Goal: Task Accomplishment & Management: Manage account settings

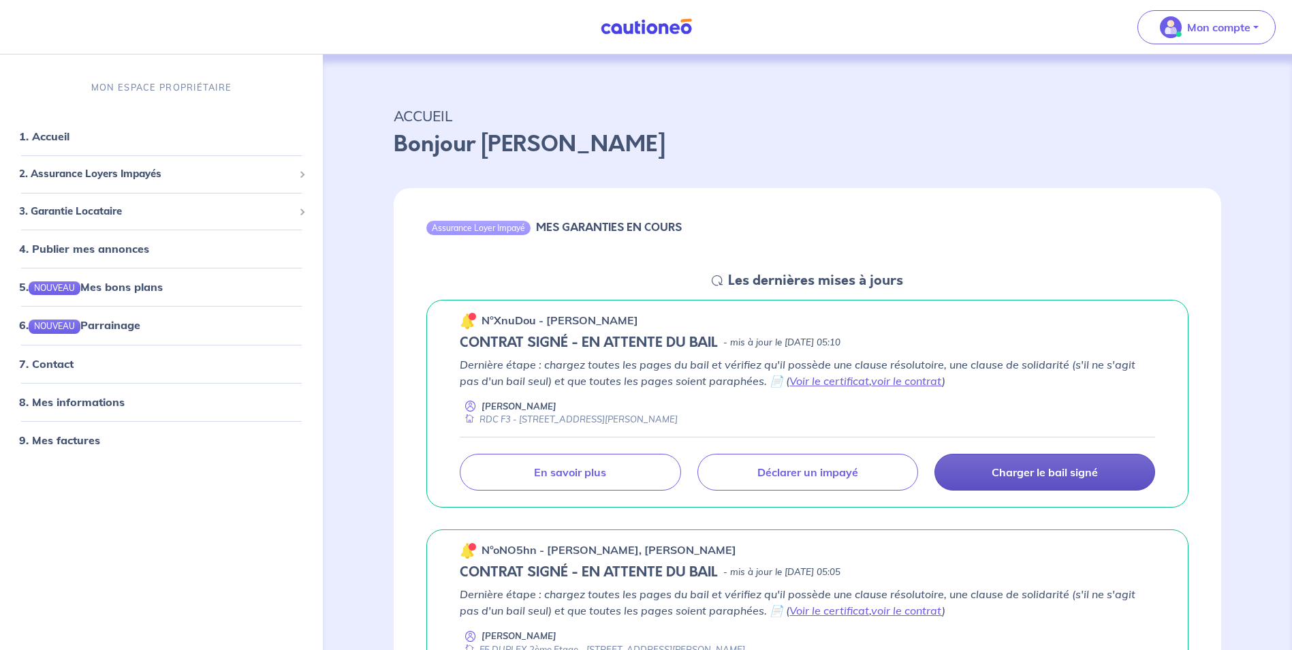
click at [1061, 478] on p "Charger le bail signé" at bounding box center [1045, 472] width 106 height 14
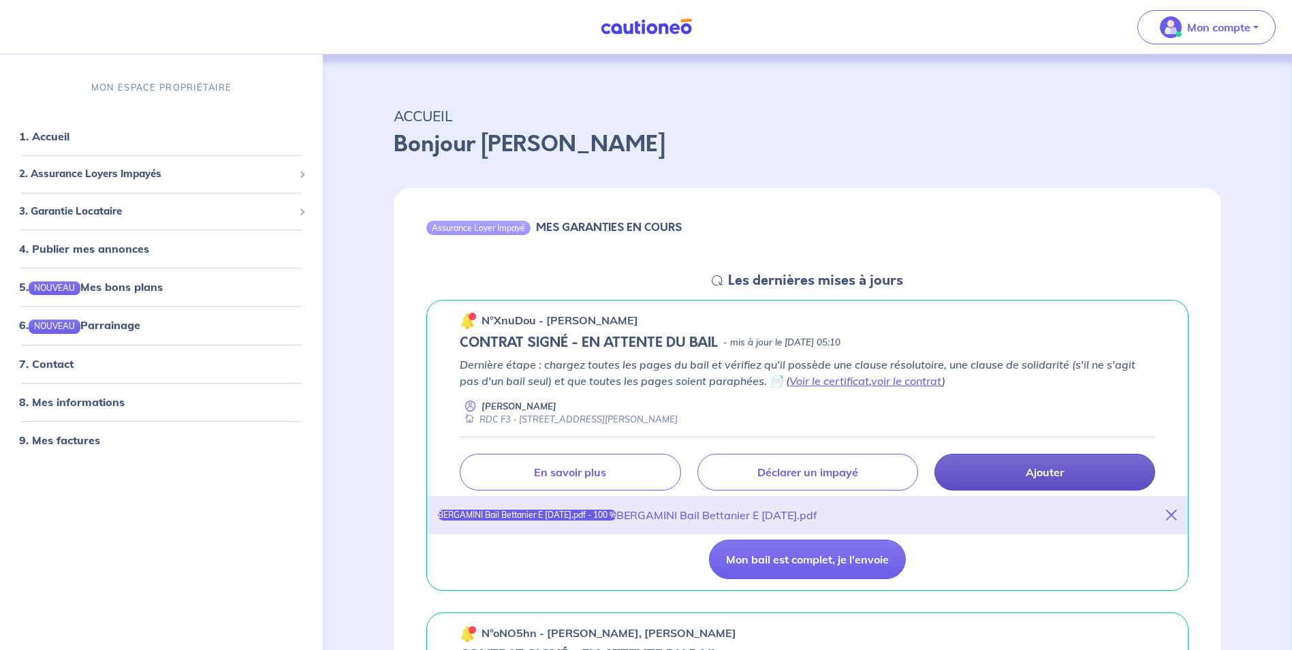
click at [575, 514] on div "BERGAMINI Bail Bettanier E 01.03.24.pdf - 100 %" at bounding box center [527, 514] width 178 height 11
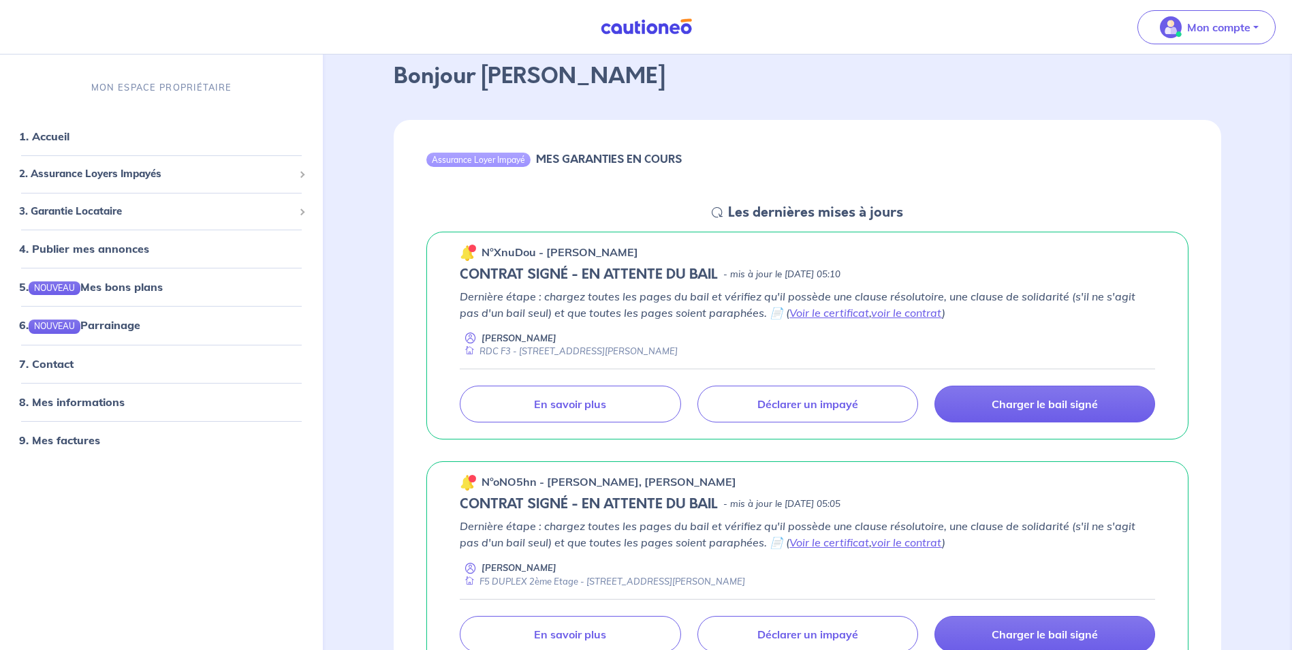
scroll to position [136, 0]
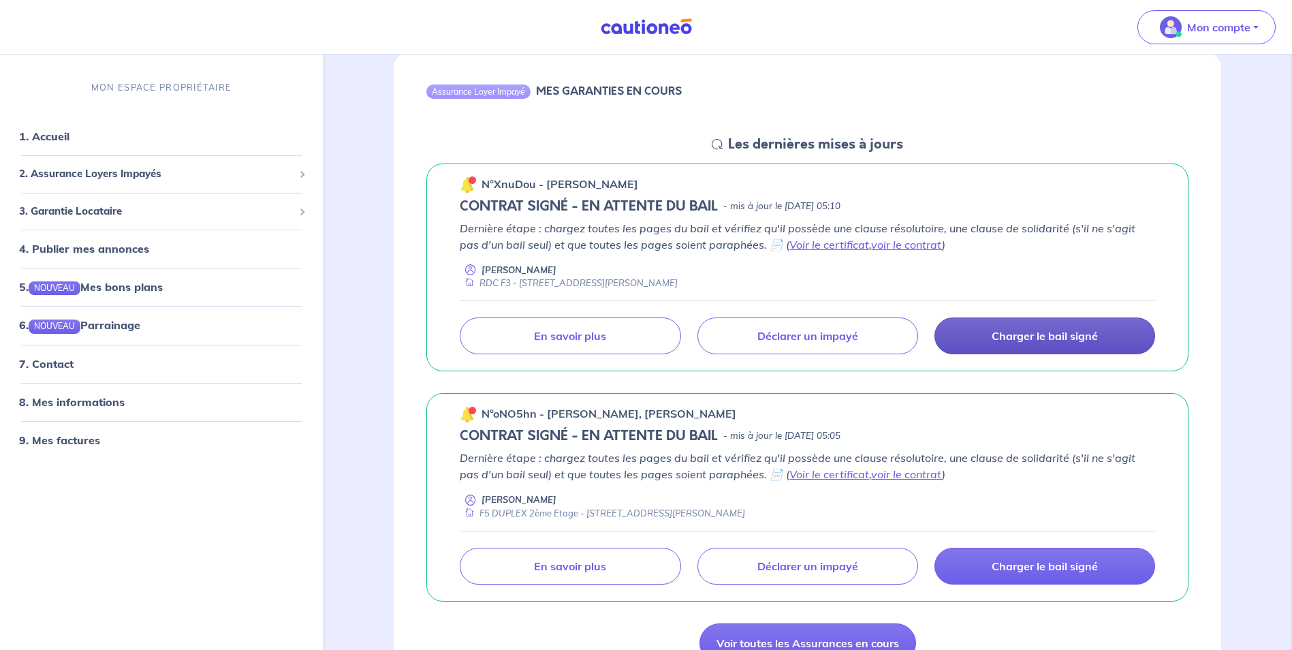
click at [1007, 343] on link "Charger le bail signé" at bounding box center [1044, 335] width 221 height 37
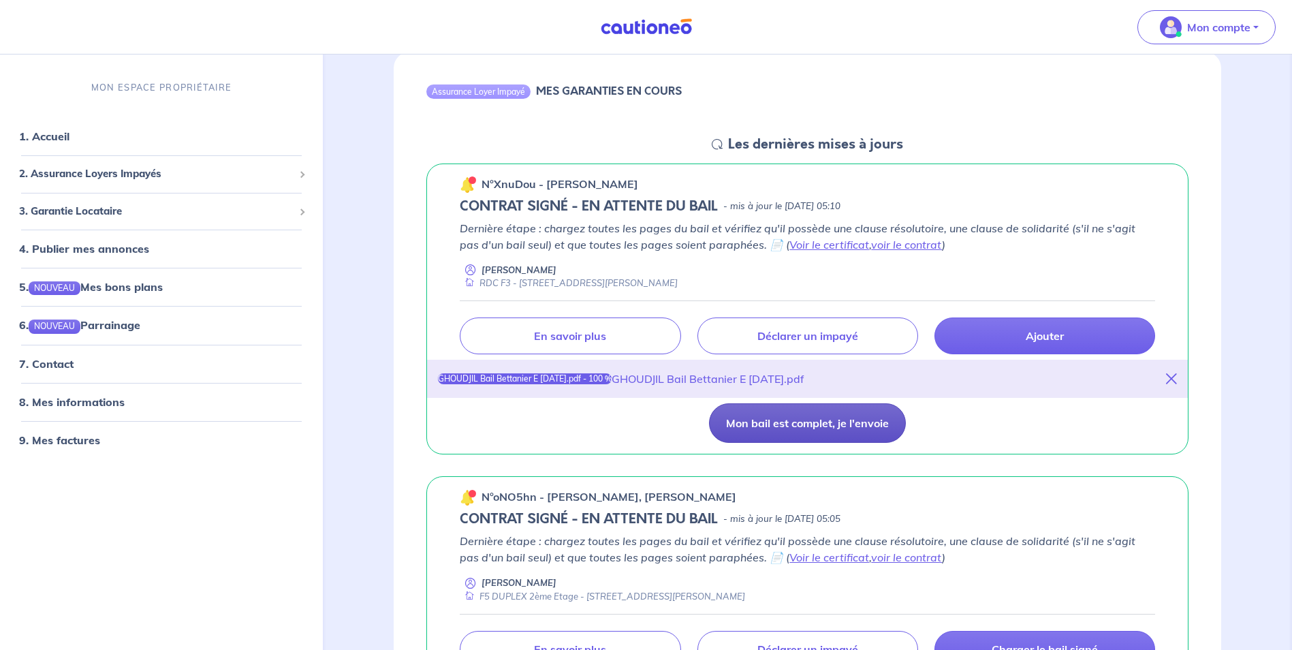
click at [790, 425] on button "Mon bail est complet, je l'envoie" at bounding box center [807, 423] width 197 height 40
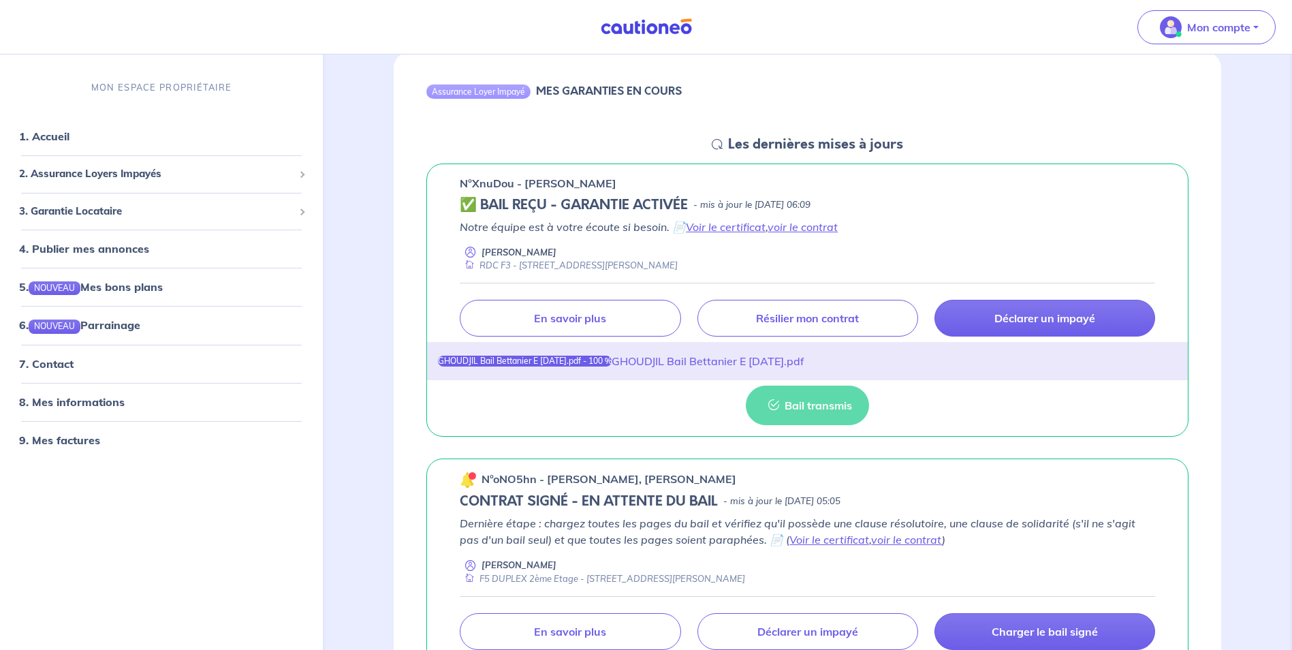
scroll to position [272, 0]
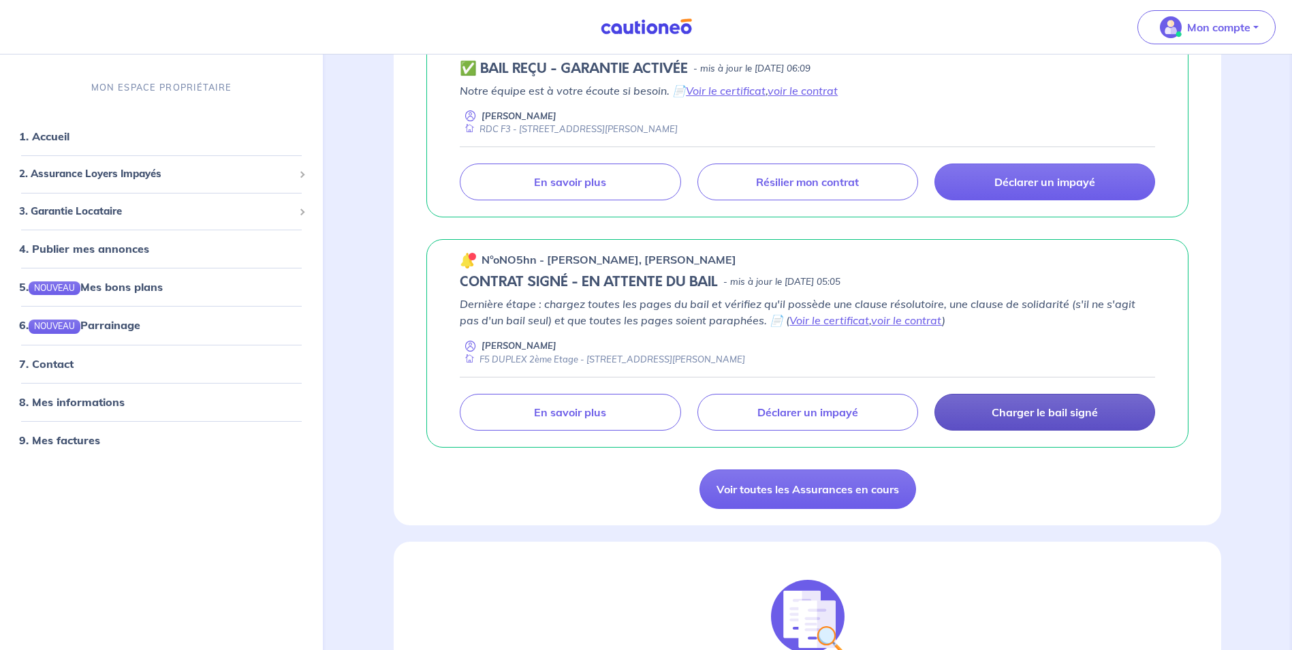
click at [1052, 418] on p "Charger le bail signé" at bounding box center [1045, 412] width 106 height 14
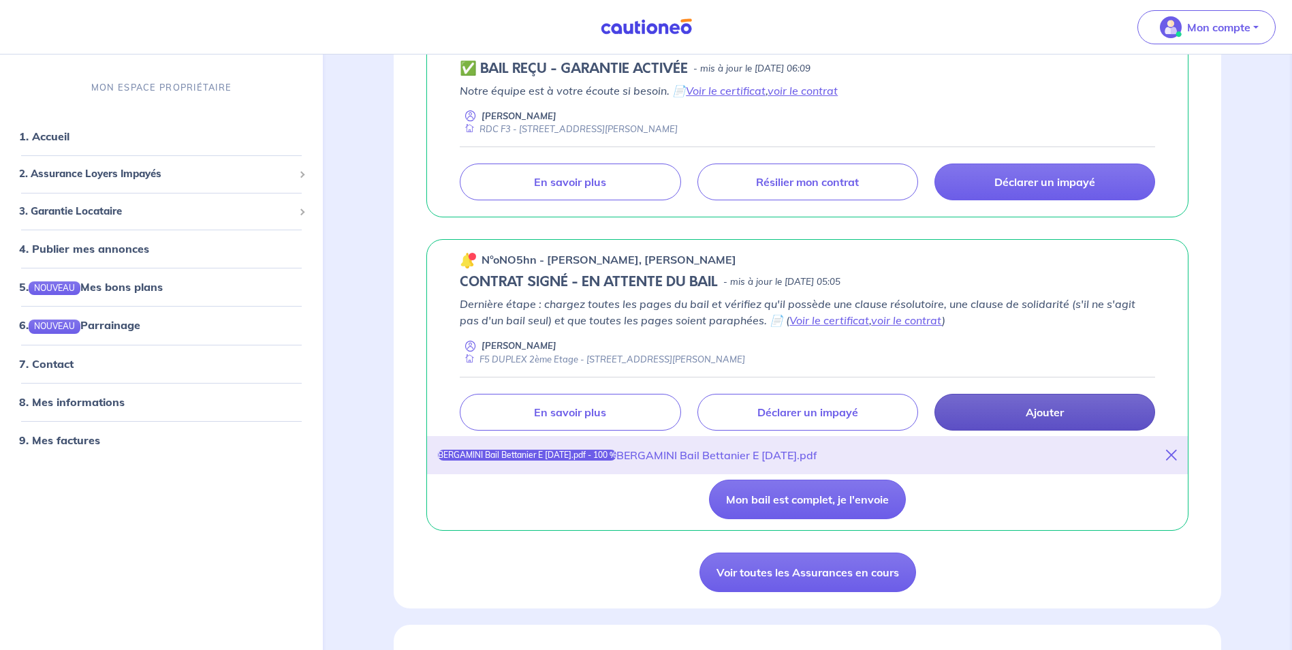
click at [1035, 420] on link "Ajouter" at bounding box center [1044, 412] width 221 height 37
click at [1177, 454] on div "BERGAMINI Bail Bettanier E 01.03.24.pdf - 100 % BERGAMINI Bail Bettanier E 01.0…" at bounding box center [807, 455] width 761 height 38
click at [1170, 458] on icon at bounding box center [1171, 455] width 11 height 11
click at [1170, 458] on div "n°oNO5hn - LUDOVIC BERGAMINI, GERALDINE PITELET CONTRAT SIGNÉ - EN ATTENTE DU B…" at bounding box center [808, 384] width 828 height 313
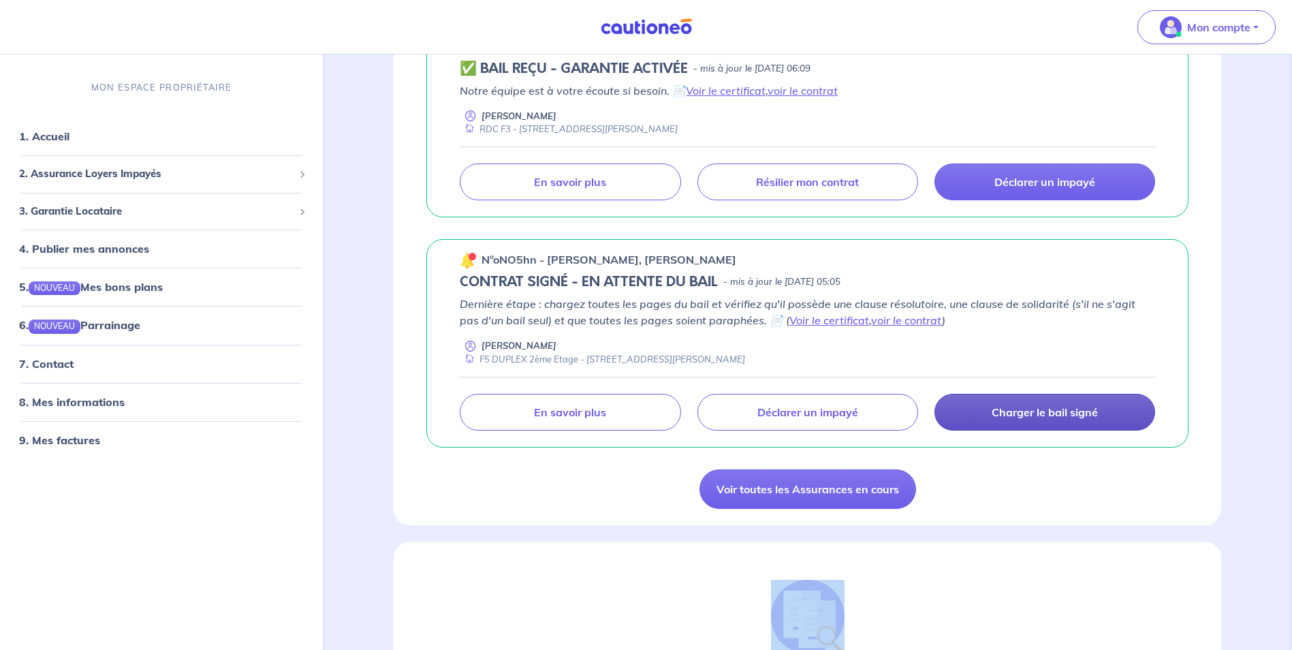
click at [1019, 416] on p "Charger le bail signé" at bounding box center [1045, 412] width 106 height 14
click at [1069, 405] on link "Charger le bail signé" at bounding box center [1044, 412] width 221 height 37
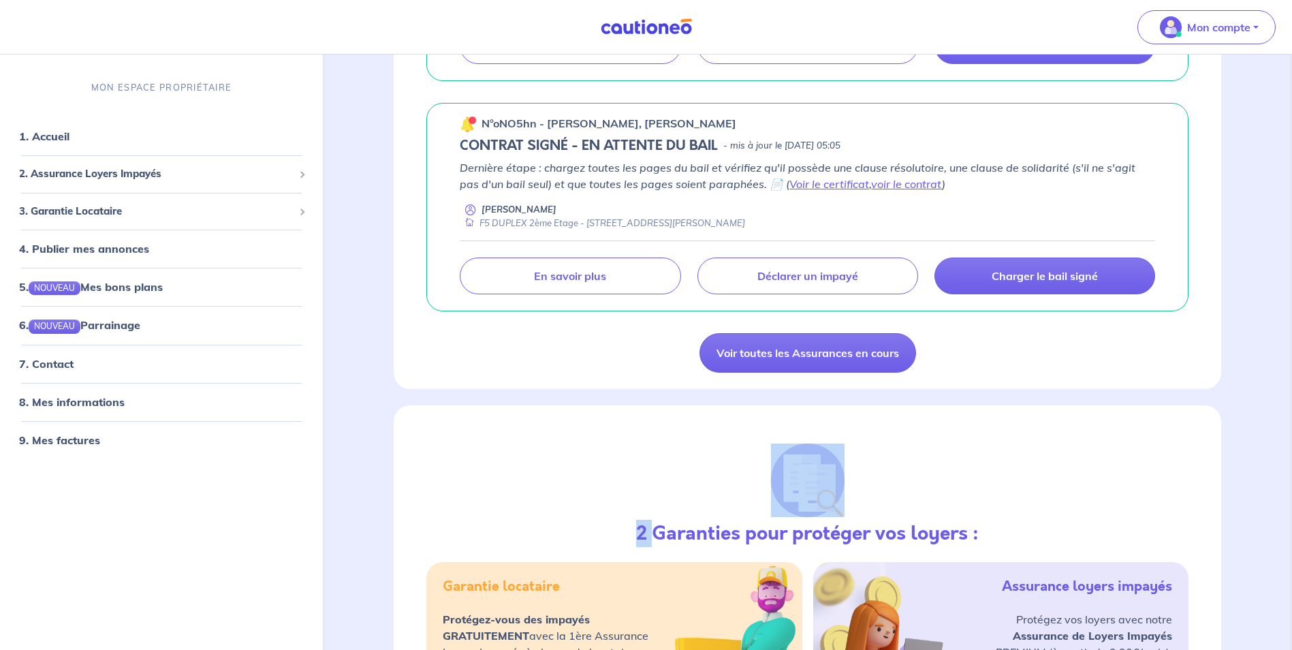
scroll to position [204, 0]
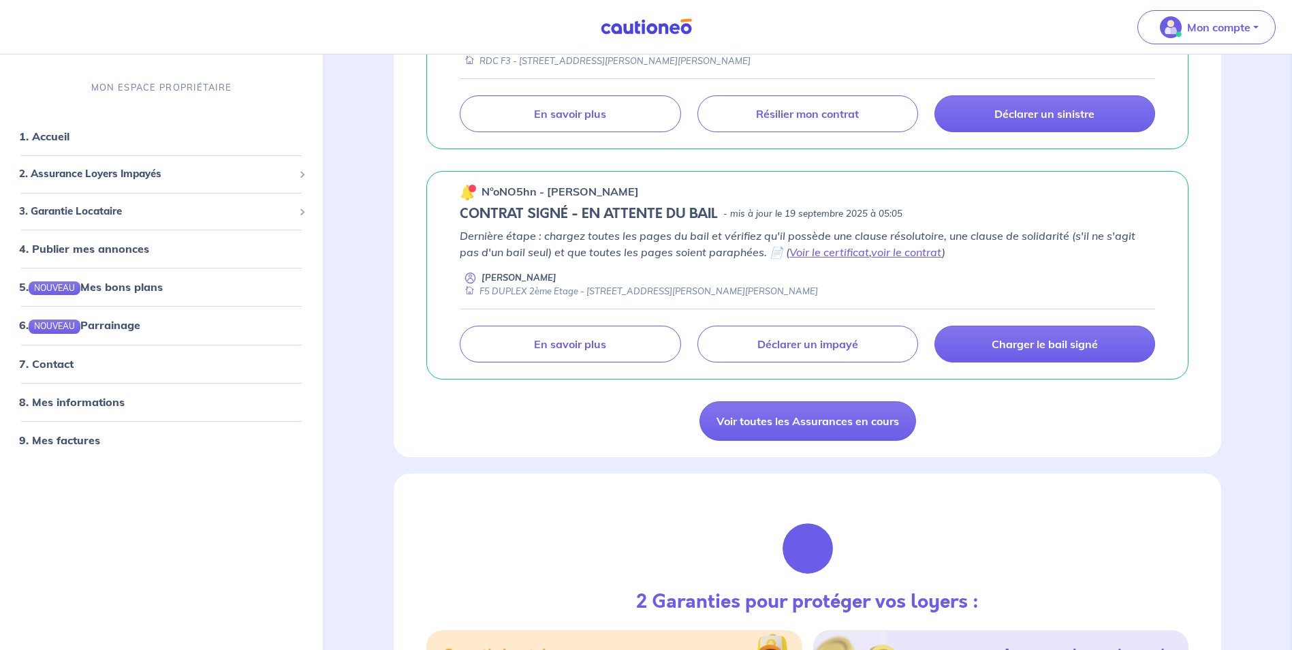
scroll to position [409, 0]
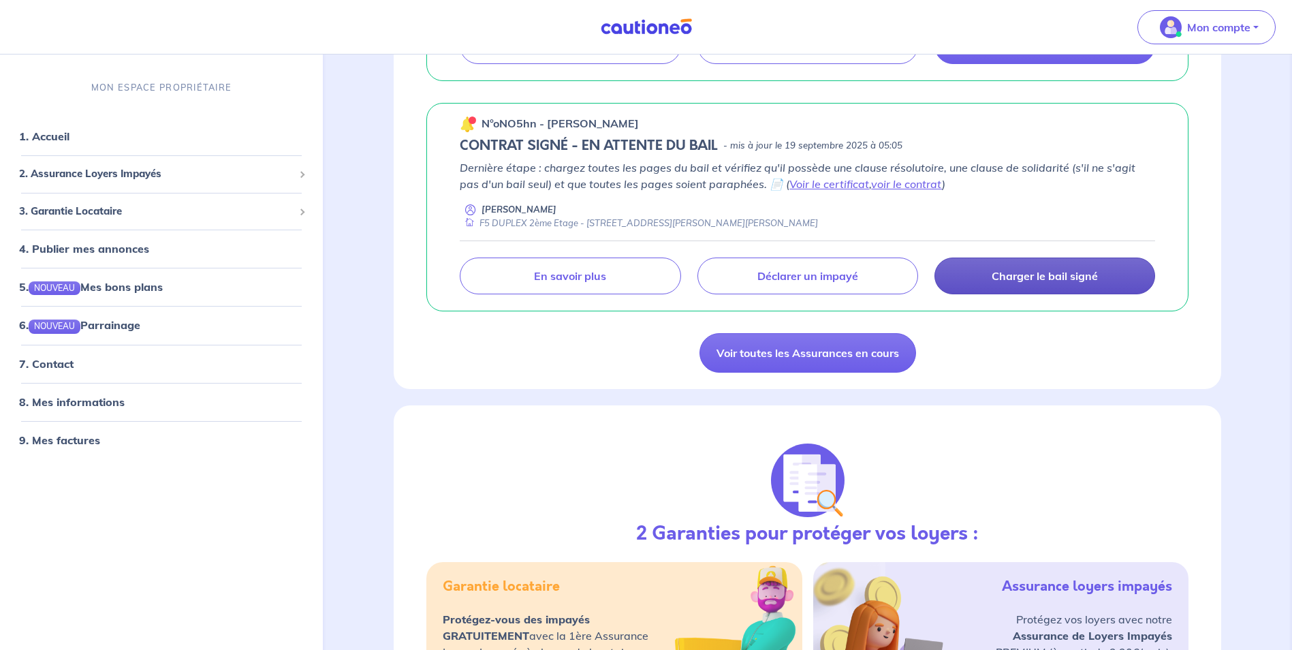
click at [1004, 282] on p "Charger le bail signé" at bounding box center [1045, 276] width 106 height 14
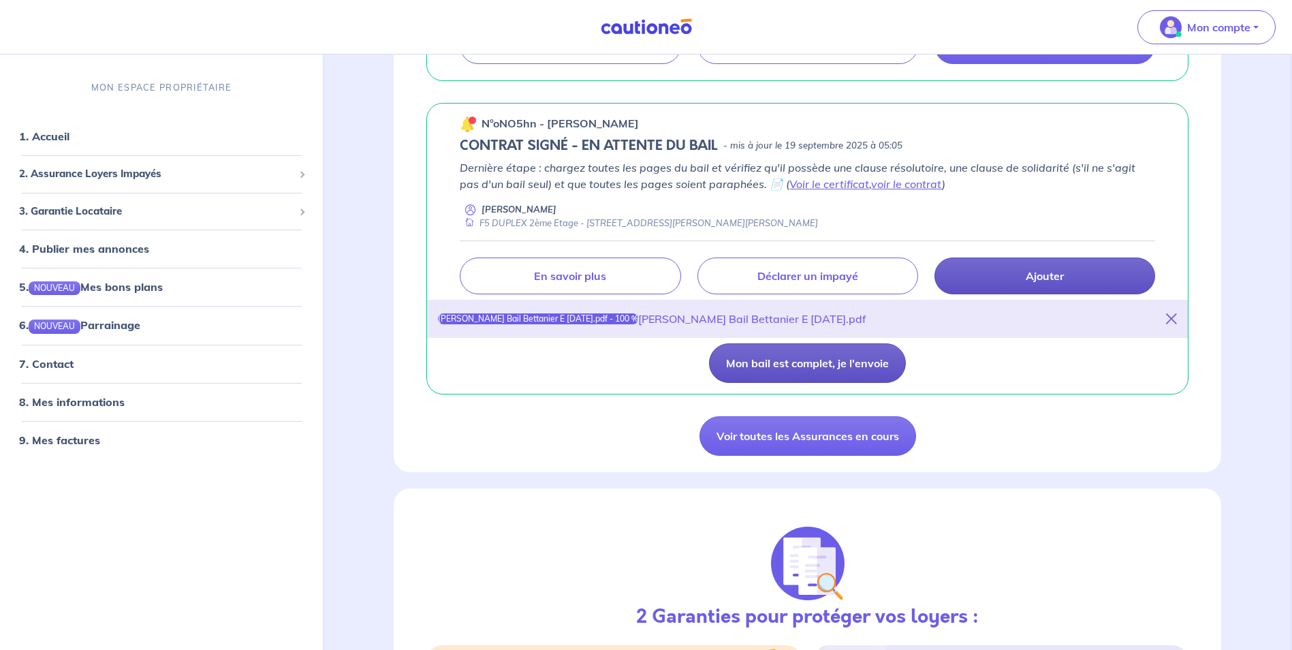
click at [842, 372] on button "Mon bail est complet, je l'envoie" at bounding box center [807, 363] width 197 height 40
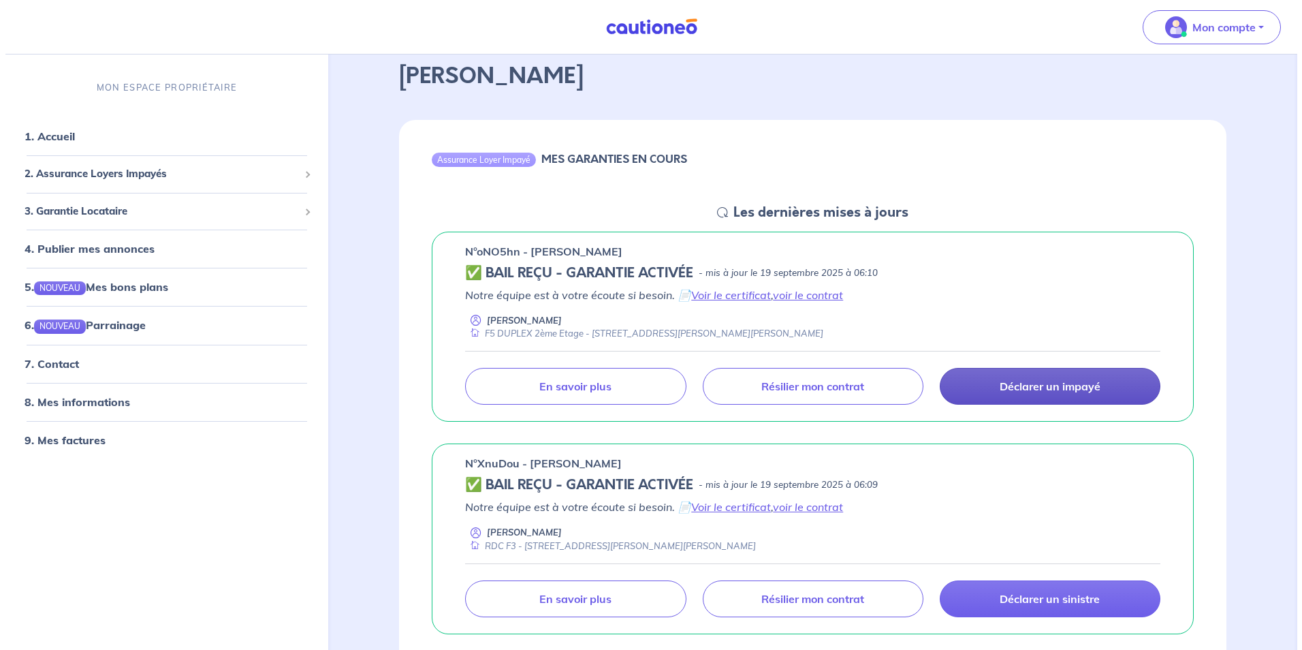
scroll to position [0, 0]
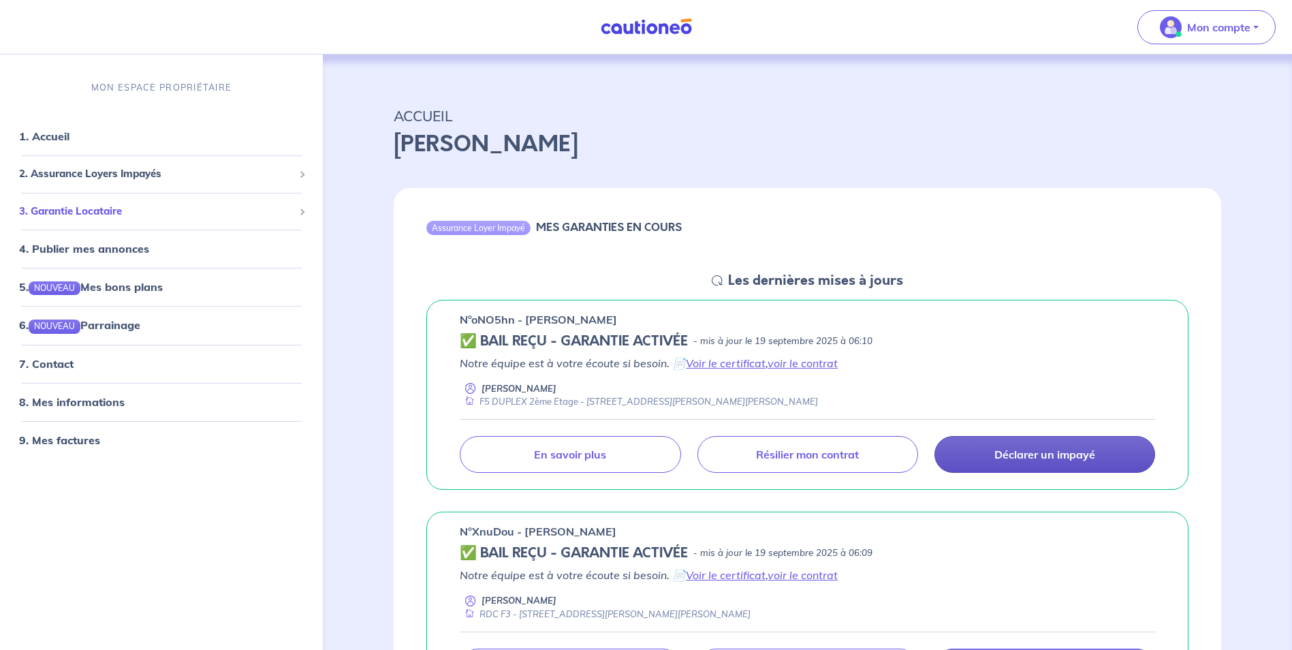
click at [95, 217] on span "3. Garantie Locataire" at bounding box center [156, 212] width 274 height 16
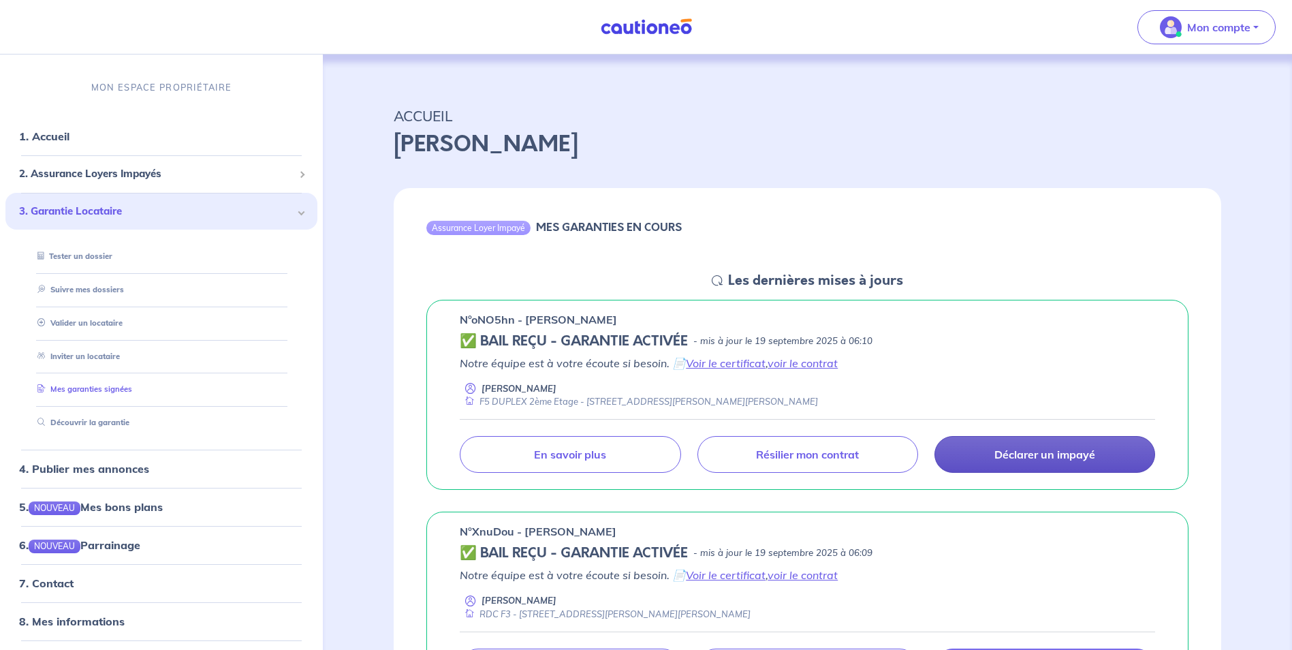
click at [91, 392] on link "Mes garanties signées" at bounding box center [82, 390] width 100 height 10
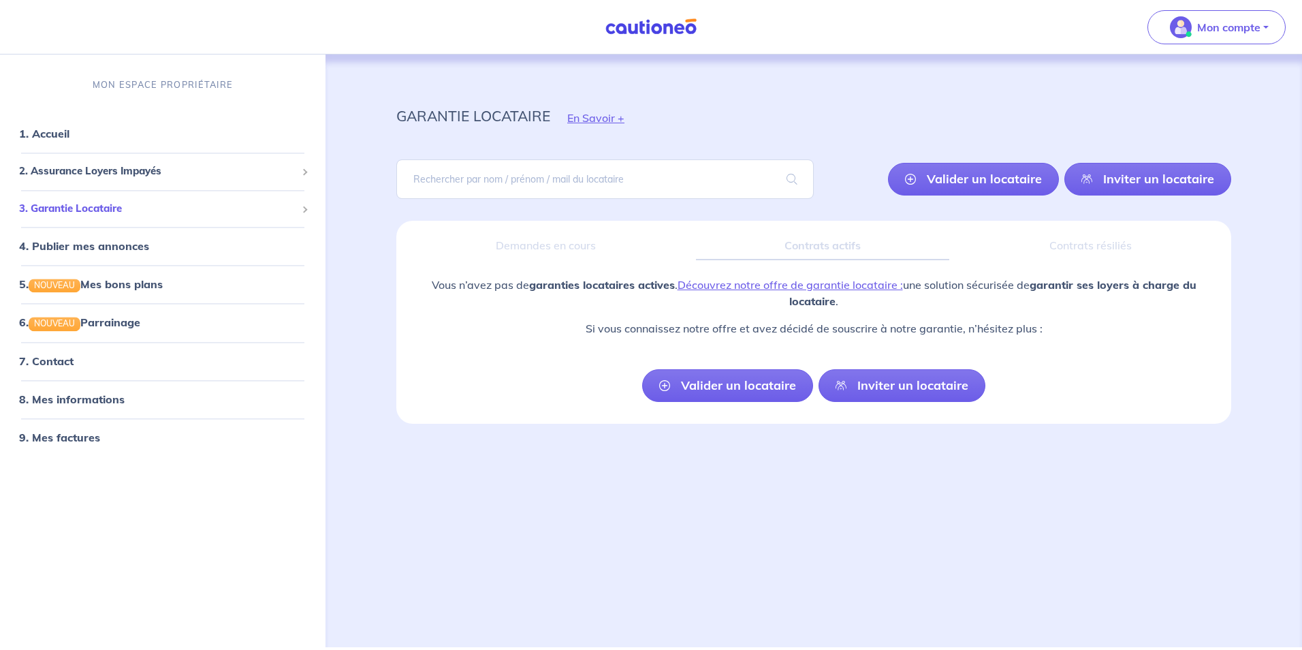
click at [314, 211] on div "3. Garantie Locataire" at bounding box center [162, 208] width 315 height 27
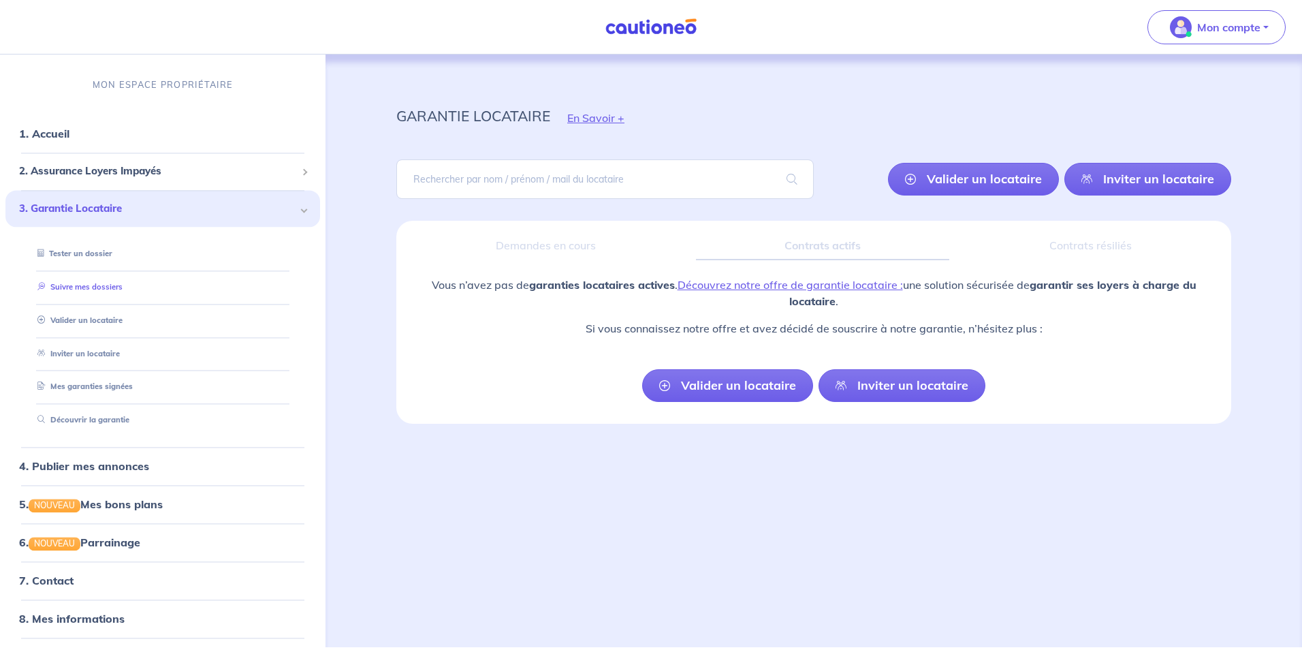
click at [123, 289] on link "Suivre mes dossiers" at bounding box center [77, 287] width 91 height 10
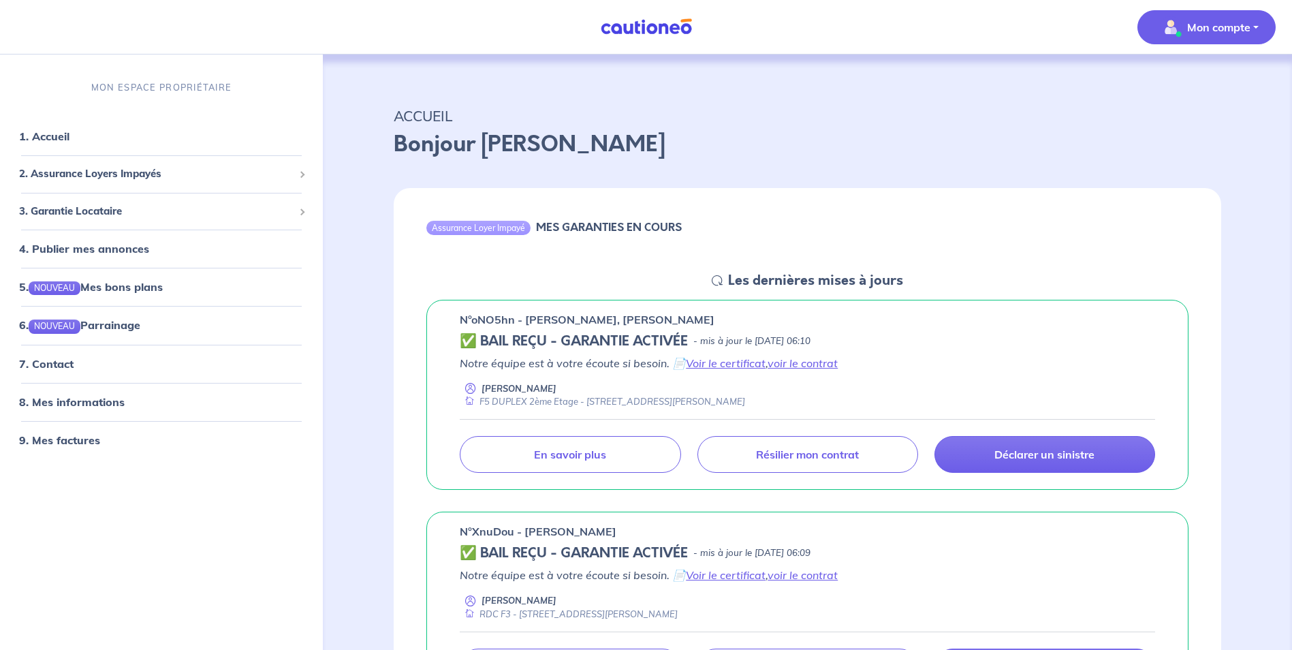
click at [1218, 35] on span "Mon compte" at bounding box center [1202, 27] width 96 height 22
click at [1191, 86] on link "Mes informations" at bounding box center [1193, 85] width 110 height 22
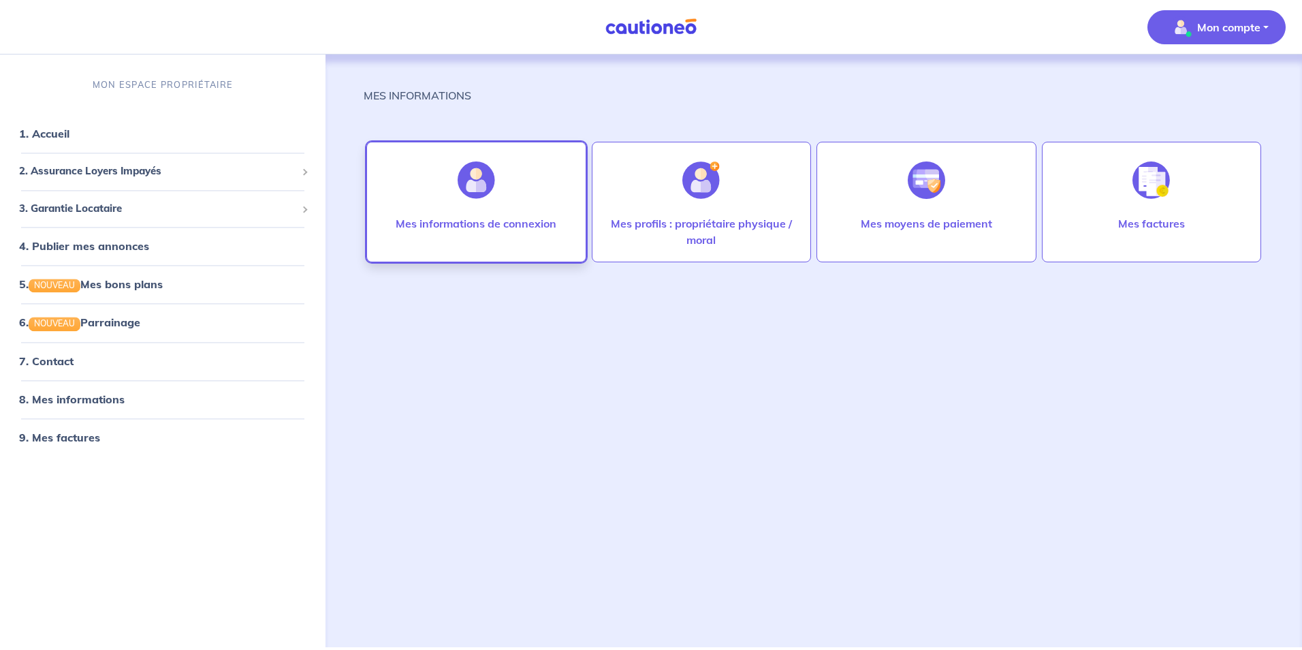
click at [505, 247] on div "Mes informations de connexion" at bounding box center [476, 237] width 183 height 44
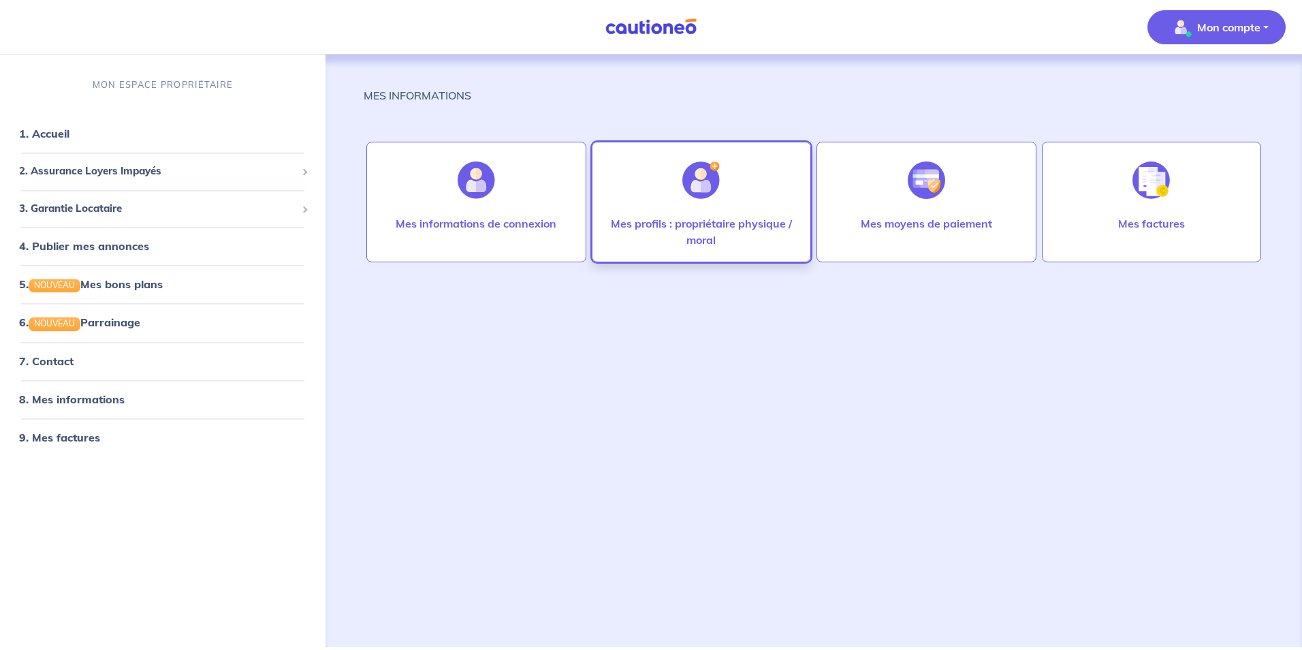
click at [721, 189] on div at bounding box center [701, 180] width 59 height 70
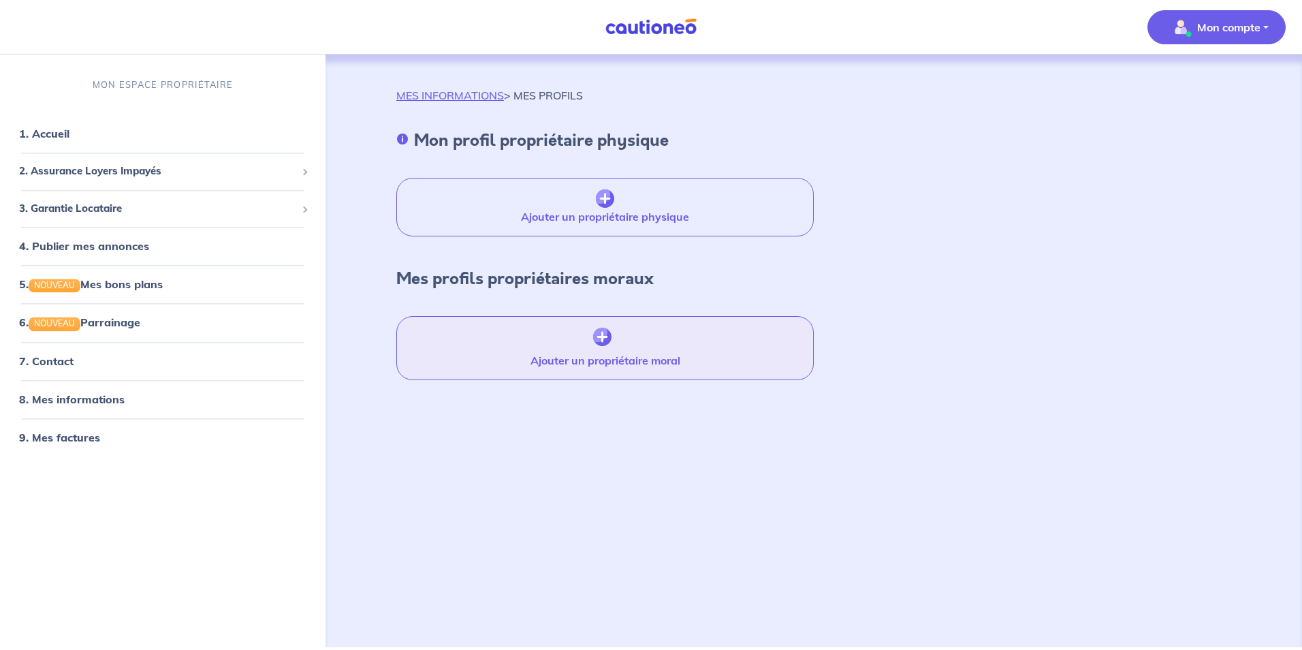
click at [602, 338] on img "button" at bounding box center [602, 337] width 18 height 19
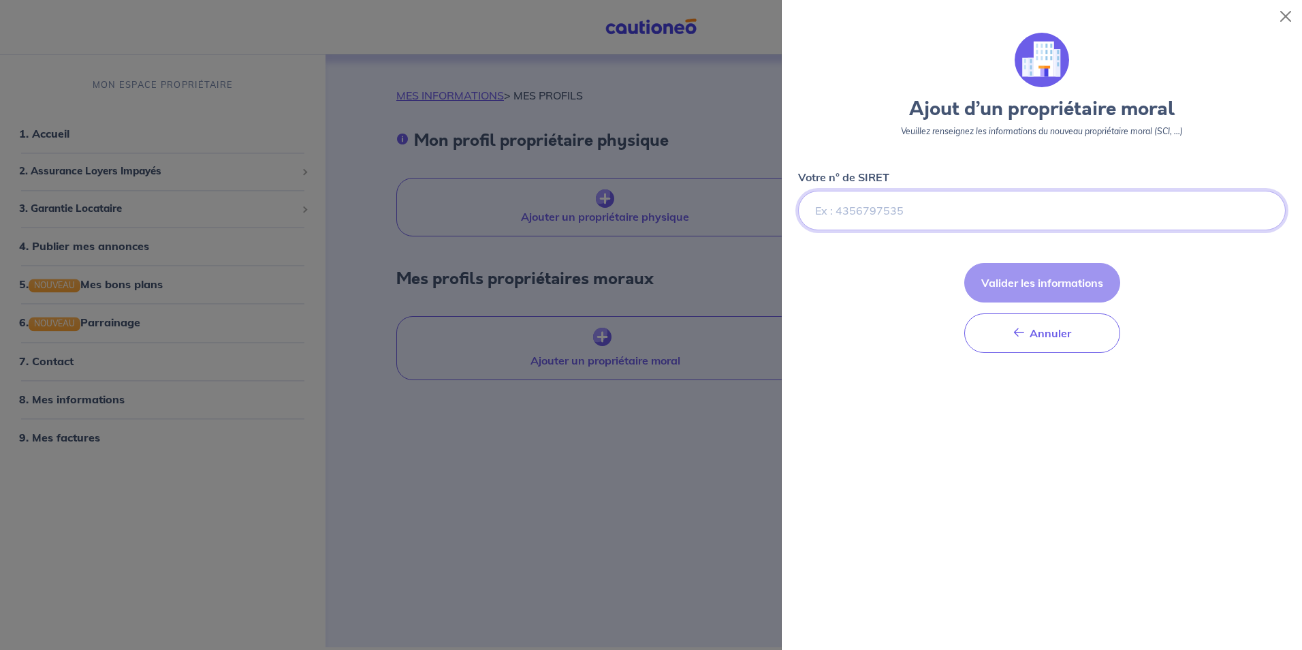
click at [832, 215] on input "Votre n° de SIRET" at bounding box center [1042, 211] width 488 height 40
click at [1285, 13] on button "Close" at bounding box center [1286, 16] width 22 height 22
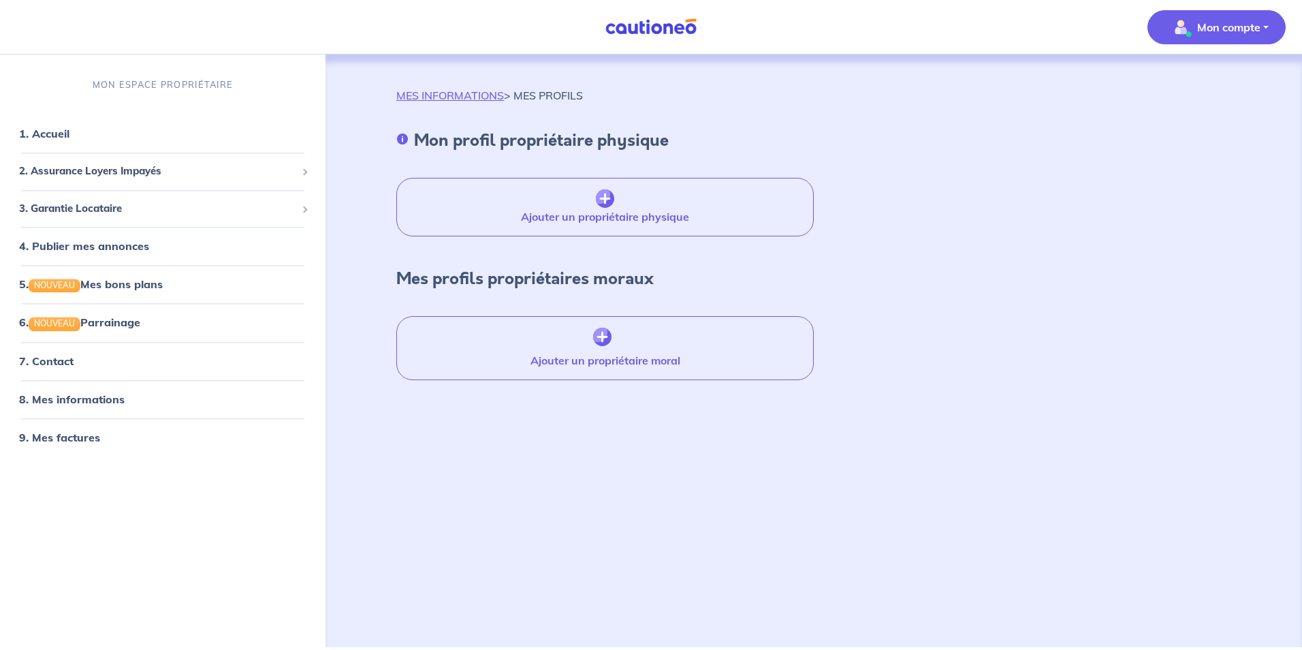
click at [1234, 39] on button "Mon compte" at bounding box center [1217, 27] width 138 height 34
click at [1234, 35] on p "Mon compte" at bounding box center [1228, 27] width 63 height 16
click at [551, 94] on p "MES INFORMATIONS > MES PROFILS" at bounding box center [489, 95] width 187 height 16
click at [474, 97] on link "MES INFORMATIONS" at bounding box center [450, 96] width 108 height 14
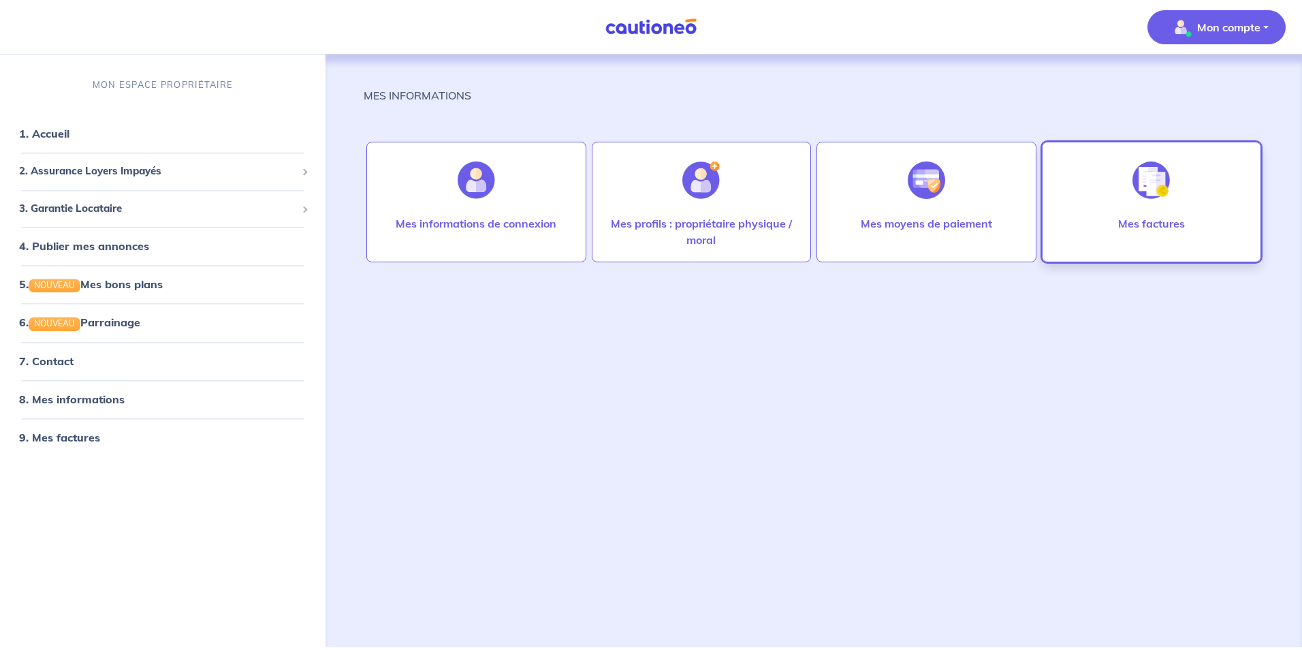
click at [1144, 213] on div at bounding box center [1151, 180] width 59 height 70
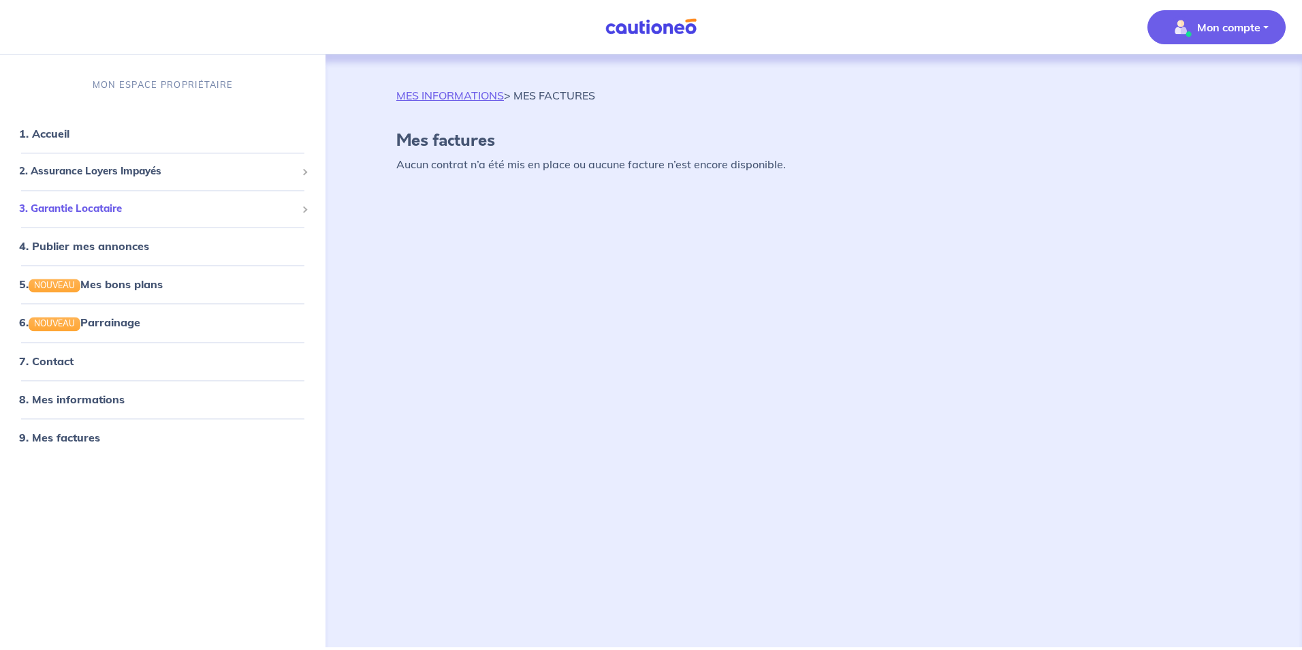
click at [69, 216] on span "3. Garantie Locataire" at bounding box center [157, 209] width 277 height 16
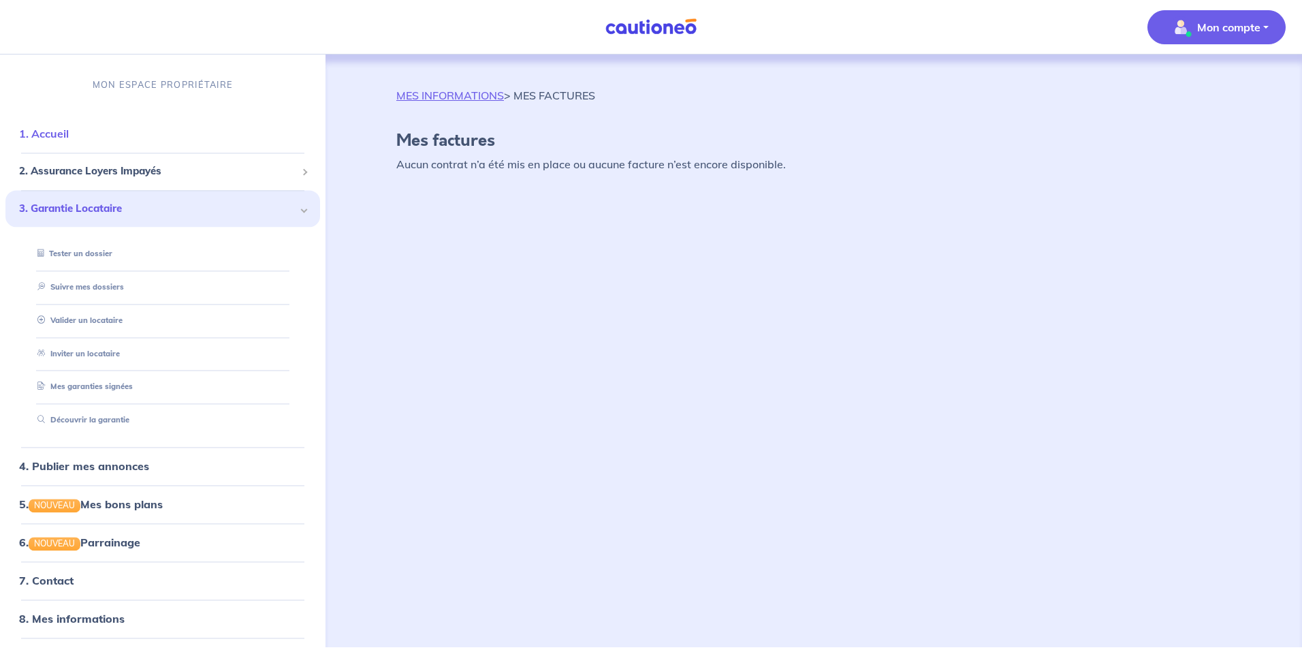
click at [69, 141] on link "1. Accueil" at bounding box center [44, 134] width 50 height 14
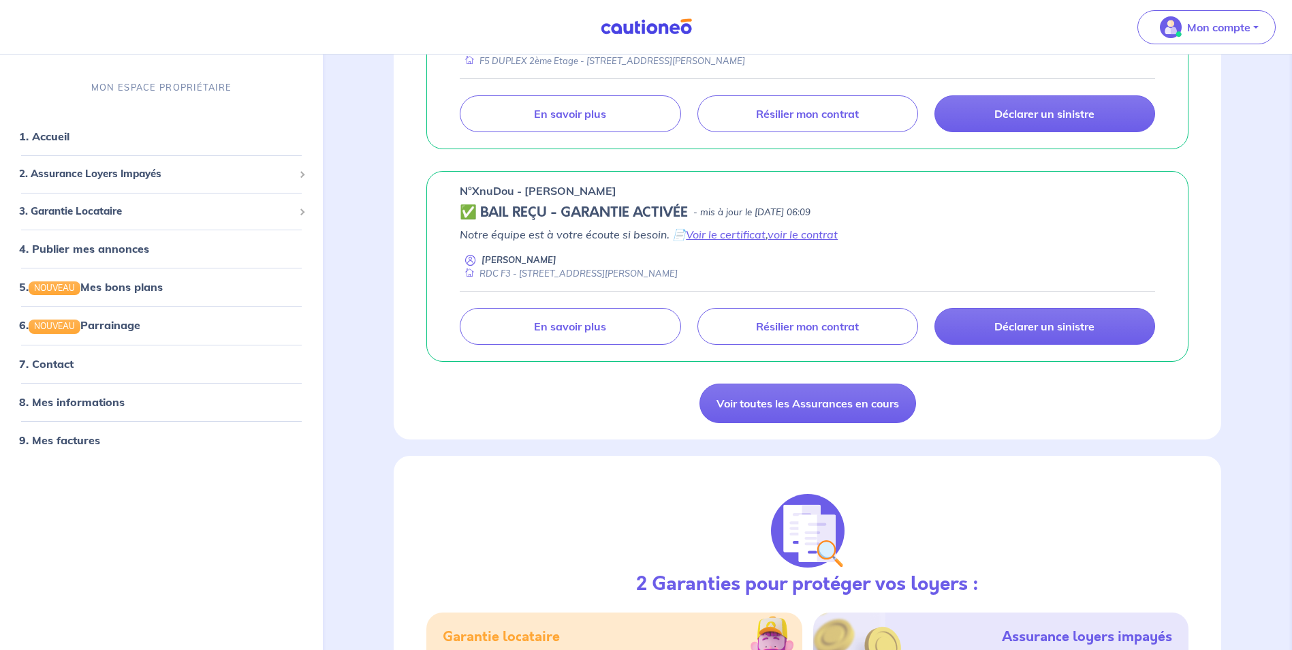
scroll to position [409, 0]
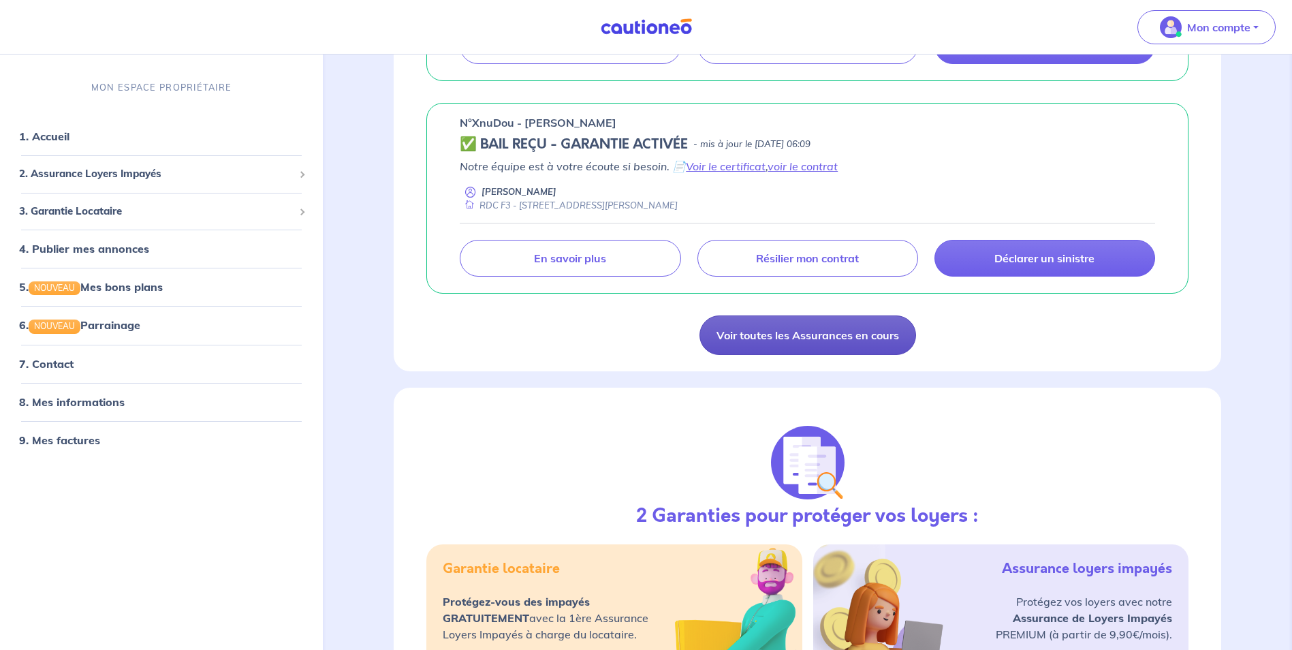
click at [863, 335] on link "Voir toutes les Assurances en cours" at bounding box center [807, 335] width 217 height 40
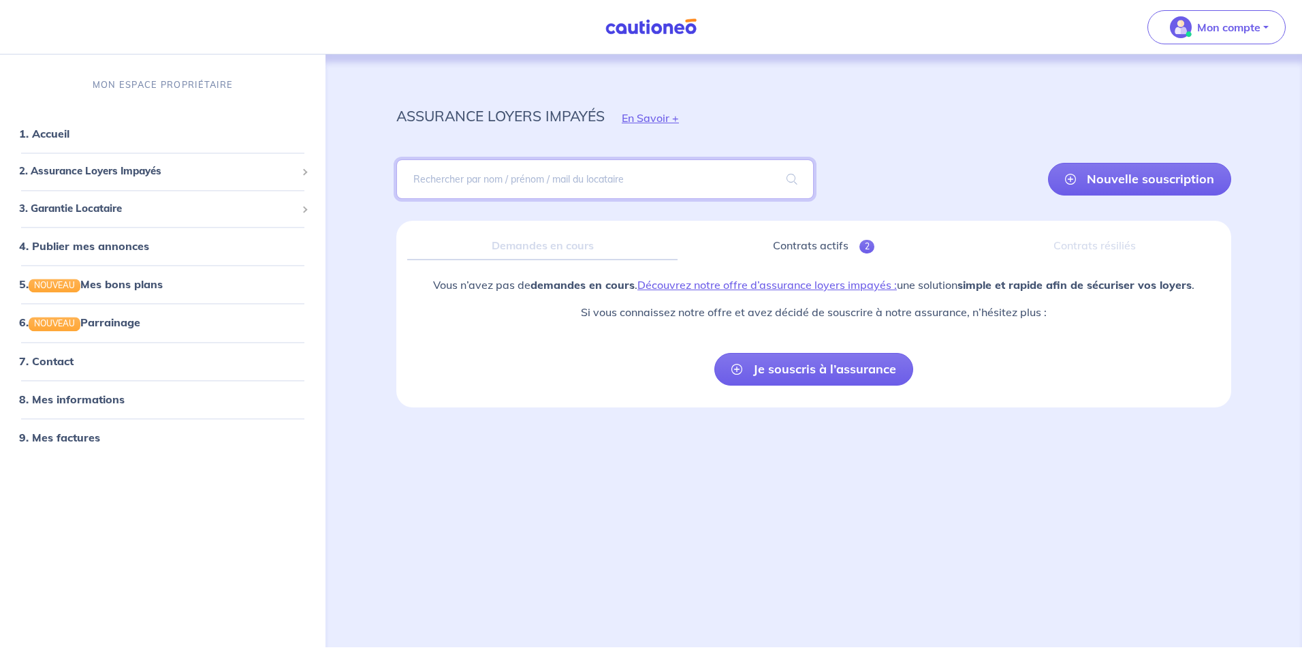
click at [532, 187] on input "search" at bounding box center [605, 179] width 418 height 40
type input "L"
